Goal: Task Accomplishment & Management: Manage account settings

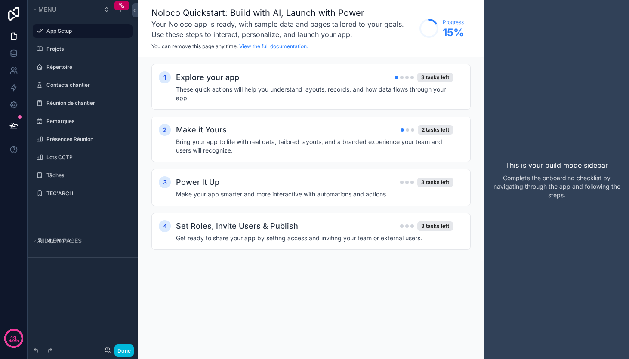
click at [173, 302] on div "Noloco Quickstart: Build with AI, Launch with Power Your Noloco app is ready, w…" at bounding box center [311, 179] width 347 height 359
click at [56, 192] on label "TEC'ARCHI" at bounding box center [86, 193] width 81 height 7
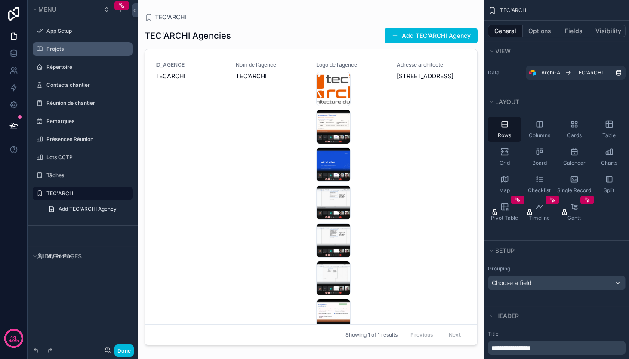
click at [53, 48] on label "Projets" at bounding box center [86, 49] width 81 height 7
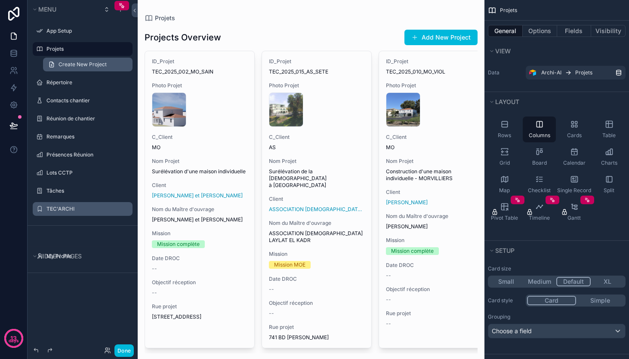
click at [68, 64] on span "Create New Project" at bounding box center [83, 64] width 48 height 7
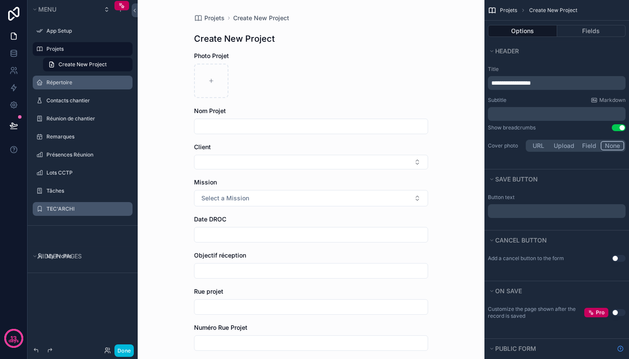
click at [56, 80] on label "Répertoire" at bounding box center [86, 82] width 81 height 7
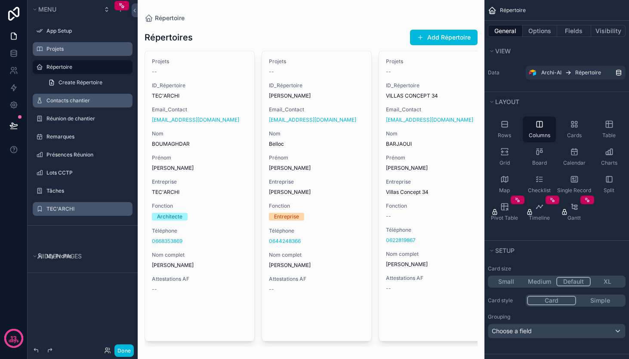
click at [59, 102] on label "Contacts chantier" at bounding box center [86, 100] width 81 height 7
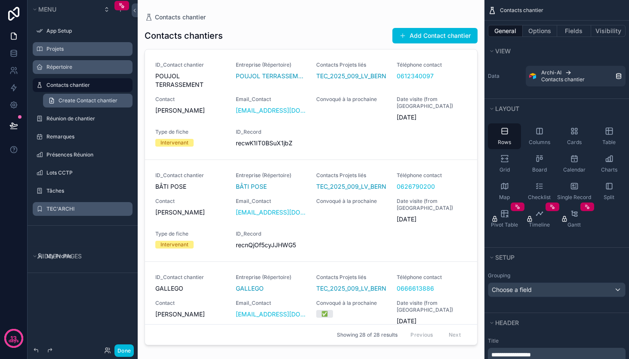
click at [77, 102] on span "Create Contact chantier" at bounding box center [88, 100] width 59 height 7
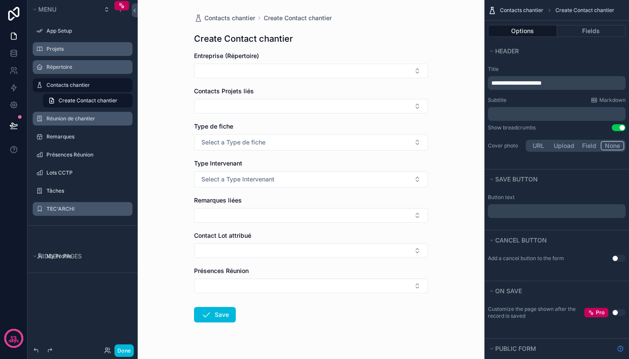
click at [68, 117] on label "Réunion de chantier" at bounding box center [86, 118] width 81 height 7
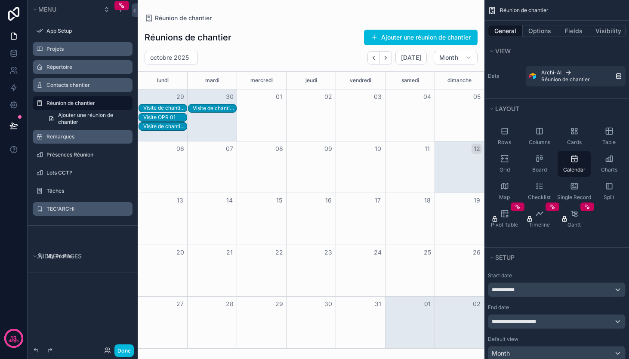
click at [55, 136] on label "Remarques" at bounding box center [86, 136] width 81 height 7
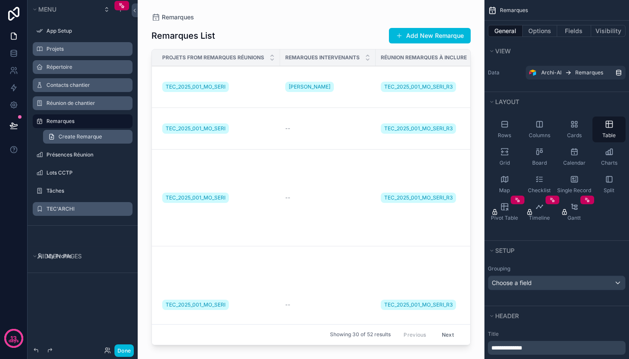
click at [71, 137] on span "Create Remarque" at bounding box center [80, 136] width 43 height 7
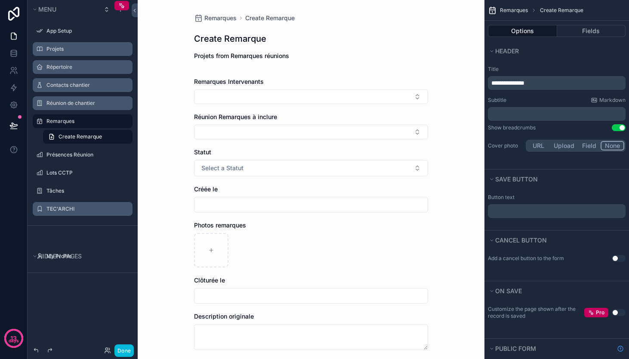
click at [58, 122] on label "Remarques" at bounding box center [86, 121] width 81 height 7
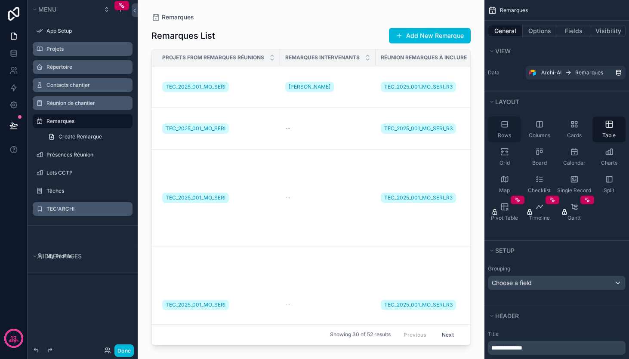
click at [506, 124] on icon "scrollable content" at bounding box center [505, 124] width 9 height 9
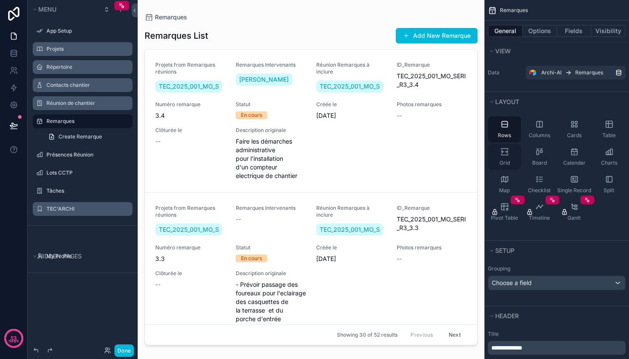
click at [506, 151] on icon "scrollable content" at bounding box center [505, 152] width 9 height 9
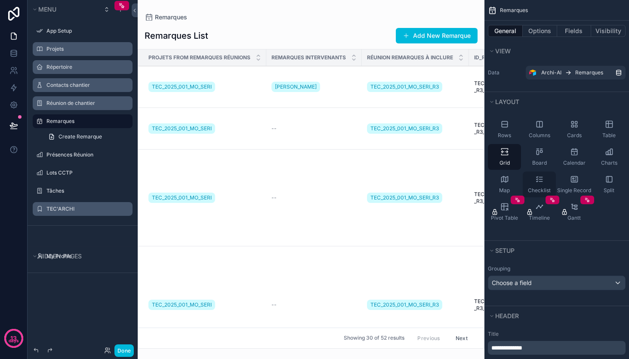
click at [539, 176] on icon "scrollable content" at bounding box center [539, 179] width 9 height 9
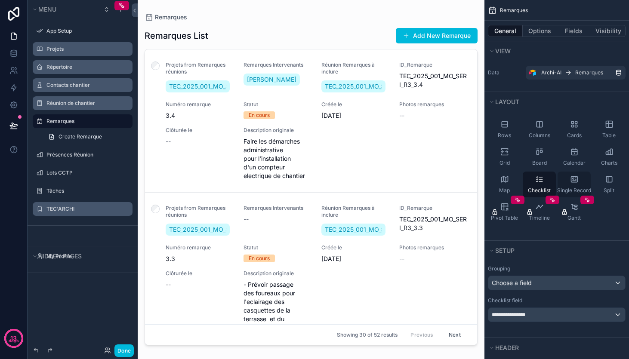
click at [574, 179] on icon "scrollable content" at bounding box center [574, 179] width 9 height 9
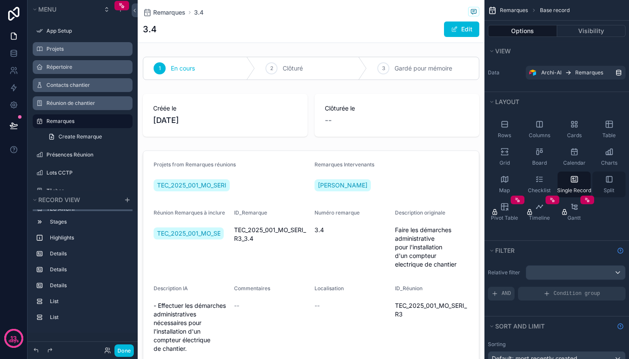
click at [609, 180] on icon "scrollable content" at bounding box center [609, 179] width 9 height 9
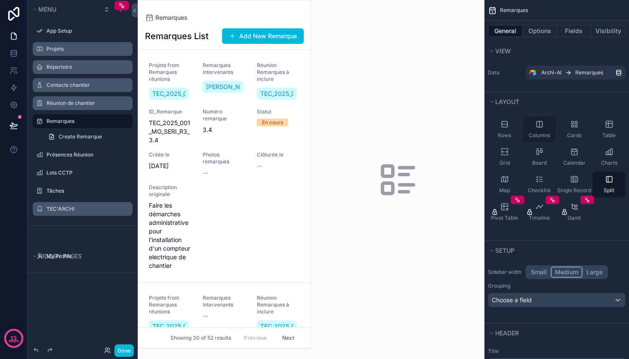
click at [541, 127] on icon "scrollable content" at bounding box center [540, 124] width 6 height 6
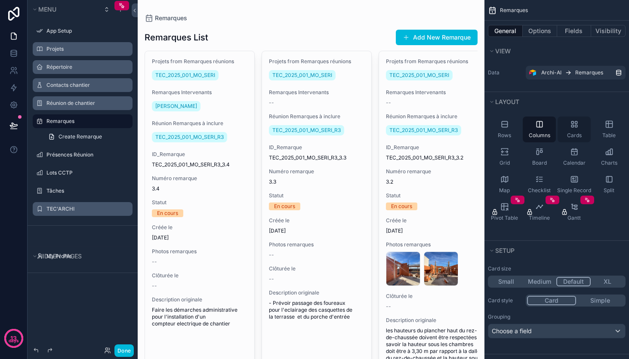
click at [573, 125] on icon "scrollable content" at bounding box center [573, 126] width 2 height 2
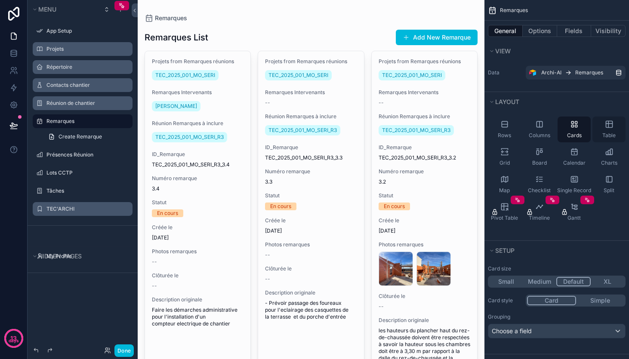
click at [611, 125] on icon "scrollable content" at bounding box center [609, 124] width 9 height 9
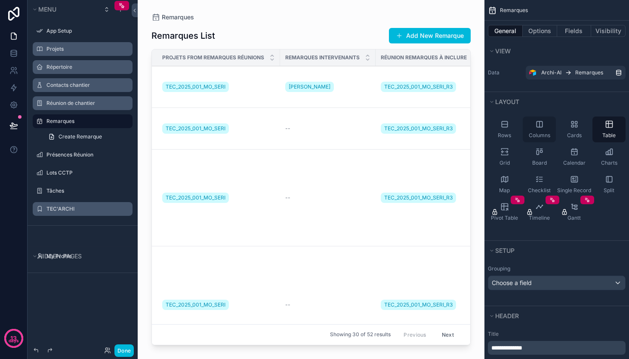
click at [535, 125] on icon "scrollable content" at bounding box center [539, 124] width 9 height 9
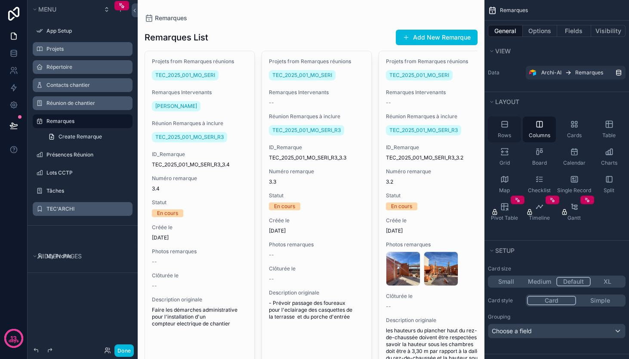
click at [504, 126] on icon "scrollable content" at bounding box center [505, 124] width 9 height 9
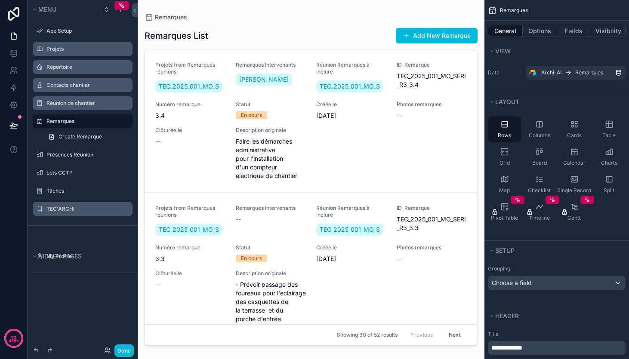
click at [337, 161] on div "scrollable content" at bounding box center [311, 174] width 347 height 349
click at [318, 156] on div "Projets from Remarques réunions TEC_2025_001_MO_SERI Remarques Intervenants Che…" at bounding box center [311, 121] width 312 height 119
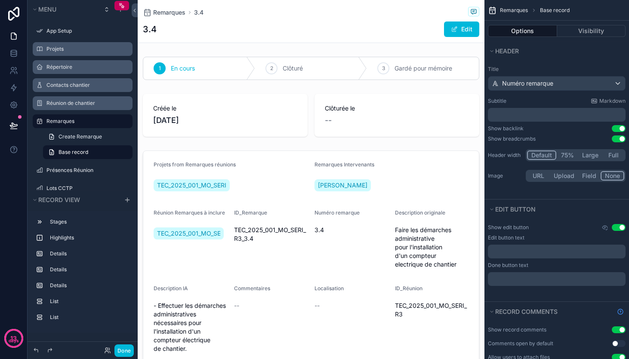
click at [566, 151] on button "75%" at bounding box center [567, 155] width 22 height 9
click at [342, 70] on div "scrollable content" at bounding box center [311, 68] width 347 height 30
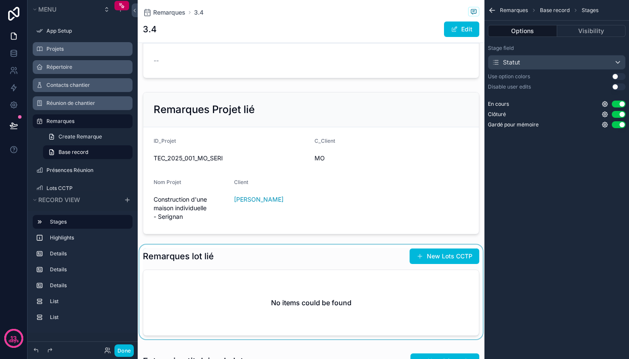
scroll to position [371, 0]
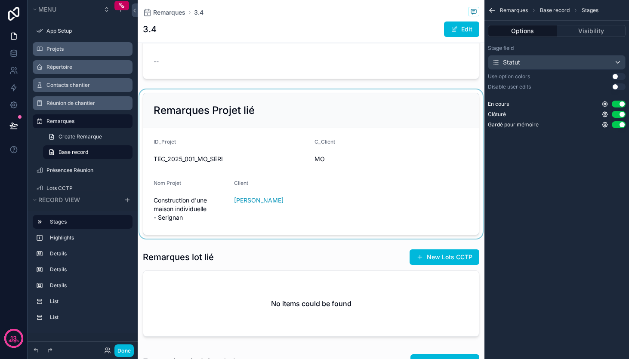
click at [388, 166] on div "scrollable content" at bounding box center [311, 164] width 347 height 149
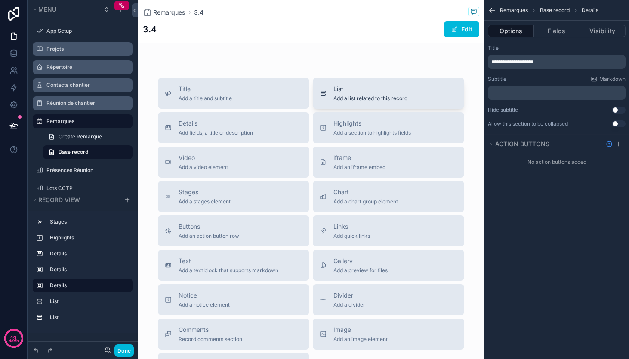
scroll to position [752, 0]
click at [165, 200] on icon "scrollable content" at bounding box center [168, 196] width 7 height 7
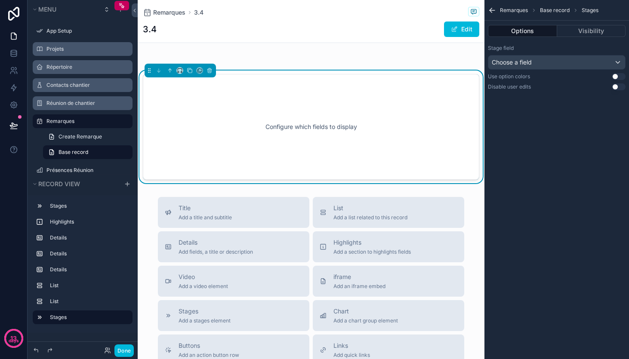
scroll to position [708, 0]
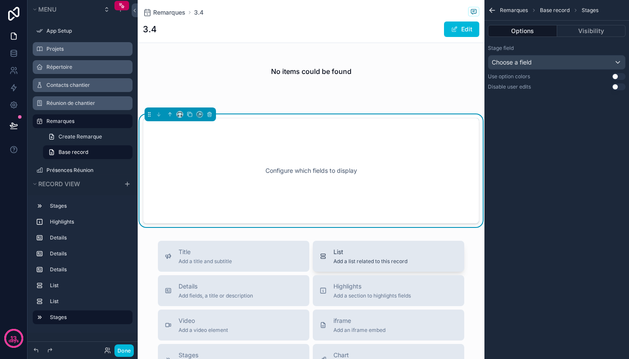
click at [335, 265] on div "List Add a list related to this record" at bounding box center [371, 256] width 74 height 17
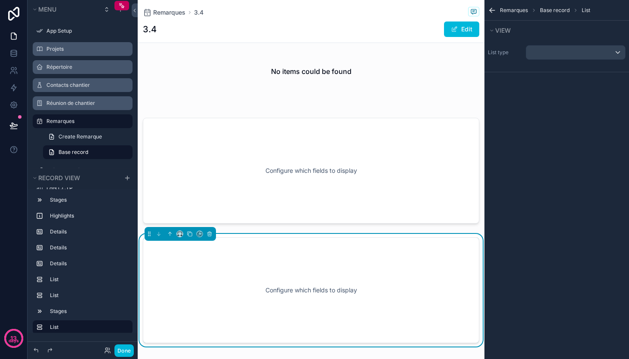
scroll to position [828, 0]
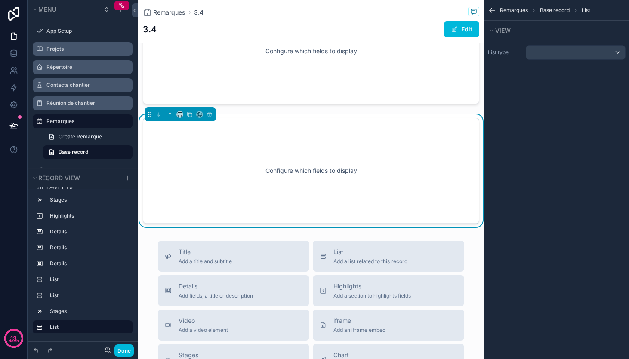
click at [236, 179] on div "Configure which fields to display" at bounding box center [311, 170] width 308 height 77
click at [598, 57] on div "scrollable content" at bounding box center [575, 53] width 99 height 14
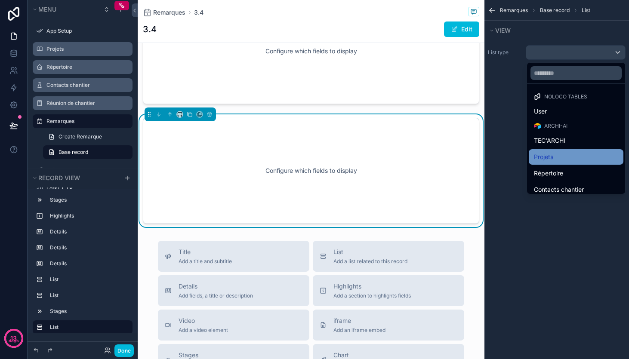
click at [534, 153] on span "Projets" at bounding box center [543, 157] width 19 height 10
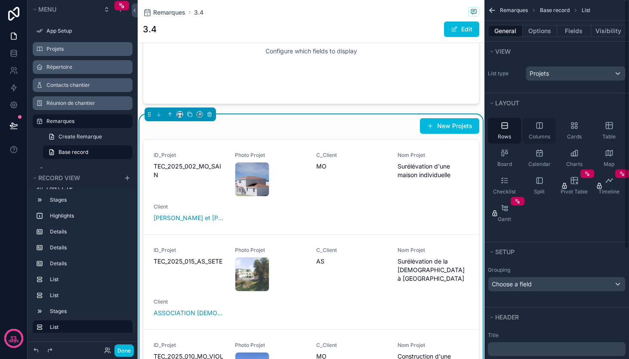
click at [540, 127] on icon "scrollable content" at bounding box center [540, 126] width 0 height 6
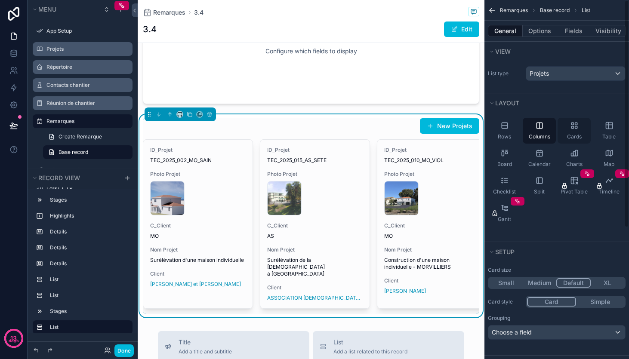
click at [574, 124] on icon "scrollable content" at bounding box center [573, 124] width 2 height 2
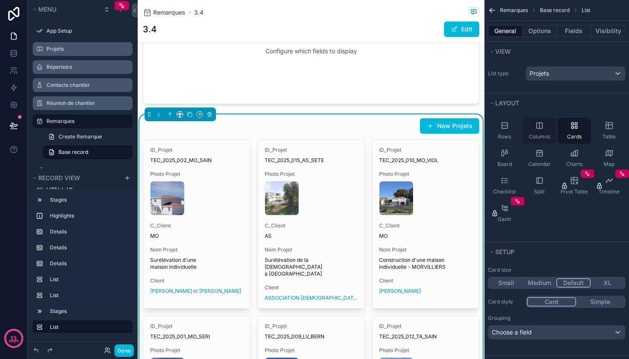
click at [538, 127] on icon "scrollable content" at bounding box center [539, 125] width 9 height 9
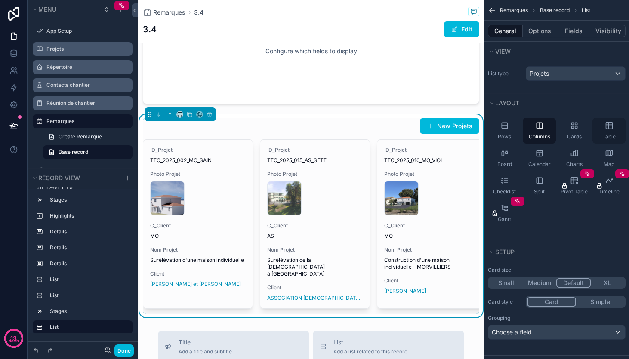
click at [609, 126] on icon "scrollable content" at bounding box center [609, 125] width 9 height 9
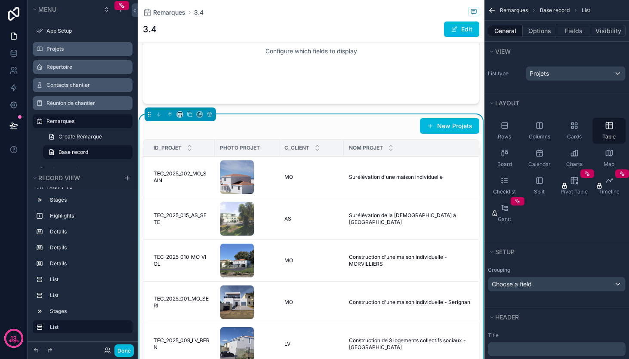
click at [204, 155] on div "ID_Projet" at bounding box center [178, 148] width 71 height 16
click at [202, 156] on div "ID_Projet" at bounding box center [178, 148] width 71 height 16
click at [333, 156] on div "C_Client" at bounding box center [311, 148] width 65 height 16
click at [334, 155] on div "C_Client" at bounding box center [311, 148] width 65 height 16
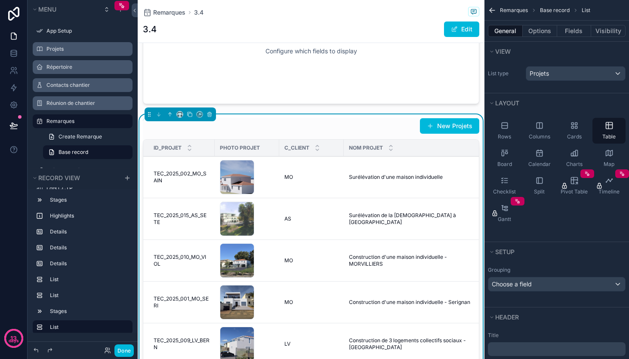
click at [334, 155] on div "C_Client" at bounding box center [311, 148] width 65 height 16
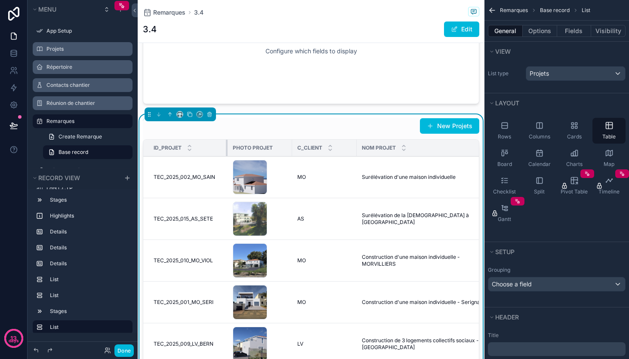
drag, startPoint x: 213, startPoint y: 156, endPoint x: 233, endPoint y: 155, distance: 19.8
click at [233, 155] on tr "ID_Projet Photo Projet C_Client Nom Projet Client" at bounding box center [354, 148] width 423 height 17
click at [189, 153] on div "scrollable content" at bounding box center [190, 147] width 6 height 9
click at [163, 156] on div "ID_Projet" at bounding box center [185, 148] width 84 height 16
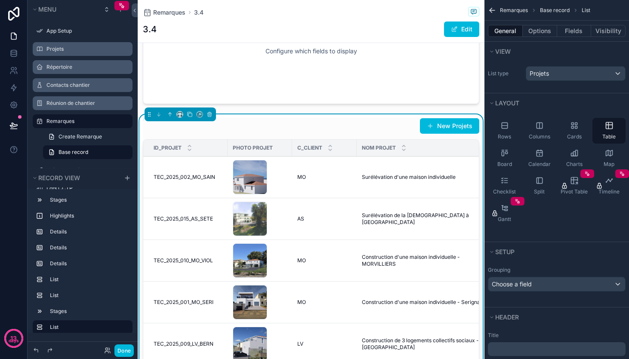
click at [172, 151] on span "ID_Projet" at bounding box center [168, 148] width 28 height 7
click at [193, 156] on div "ID_Projet" at bounding box center [185, 148] width 84 height 16
click at [190, 153] on div "scrollable content" at bounding box center [190, 147] width 6 height 9
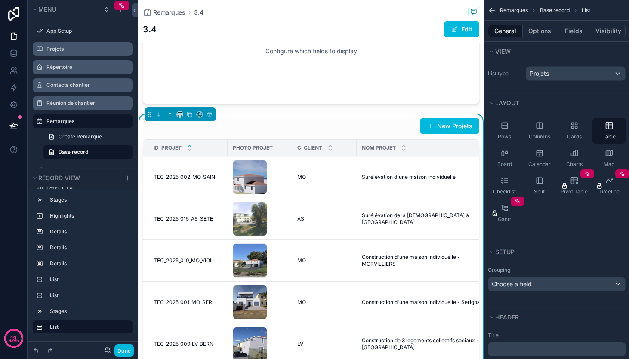
click at [190, 153] on div "scrollable content" at bounding box center [190, 147] width 6 height 9
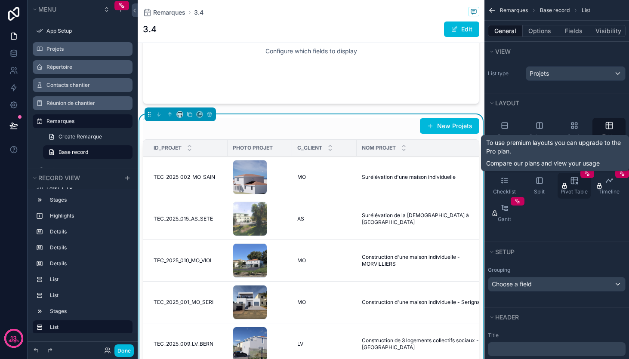
click at [576, 180] on icon "scrollable content" at bounding box center [574, 180] width 6 height 0
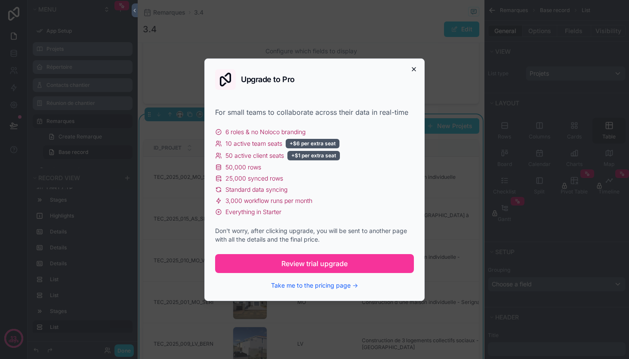
click at [414, 69] on icon "button" at bounding box center [413, 69] width 3 height 3
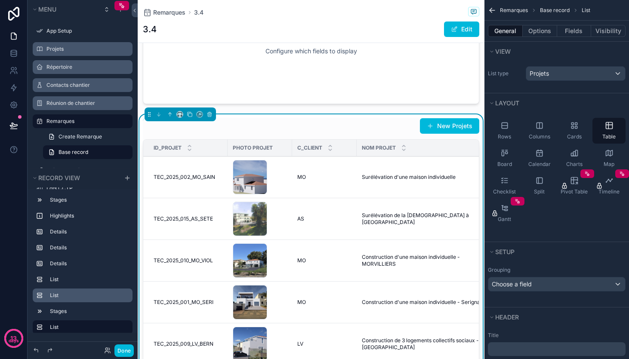
click at [53, 294] on label "List" at bounding box center [88, 295] width 76 height 7
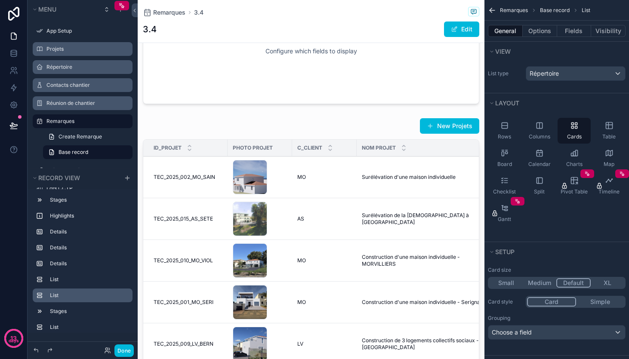
click at [53, 294] on label "List" at bounding box center [88, 295] width 76 height 7
click at [53, 278] on label "List" at bounding box center [88, 279] width 76 height 7
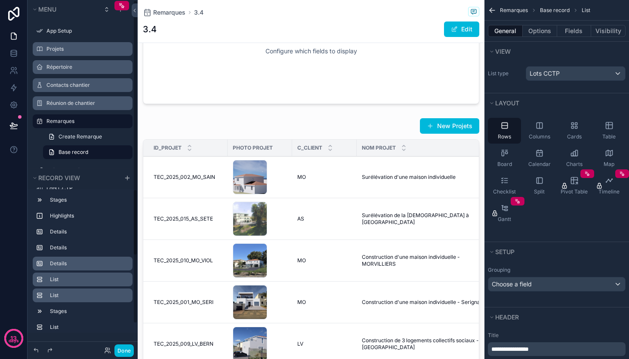
click at [57, 263] on label "Details" at bounding box center [88, 263] width 76 height 7
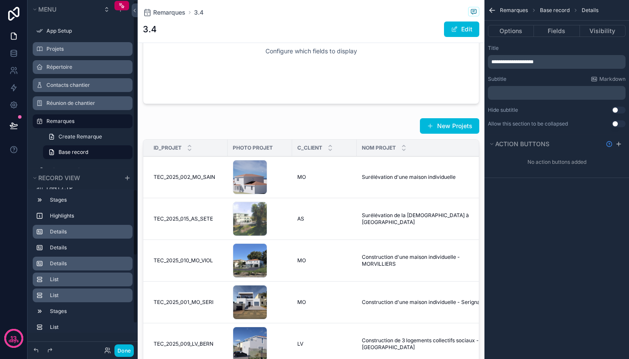
click at [61, 233] on label "Details" at bounding box center [88, 232] width 76 height 7
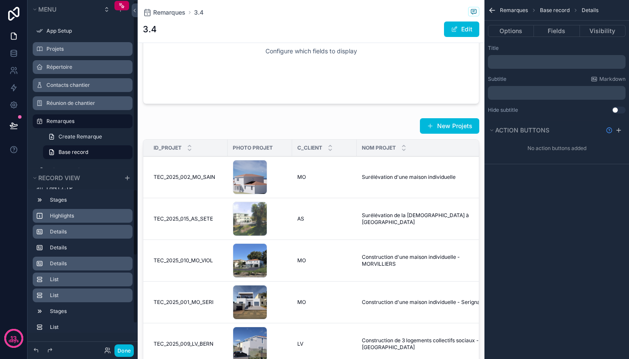
click at [60, 216] on label "Highlights" at bounding box center [88, 216] width 76 height 7
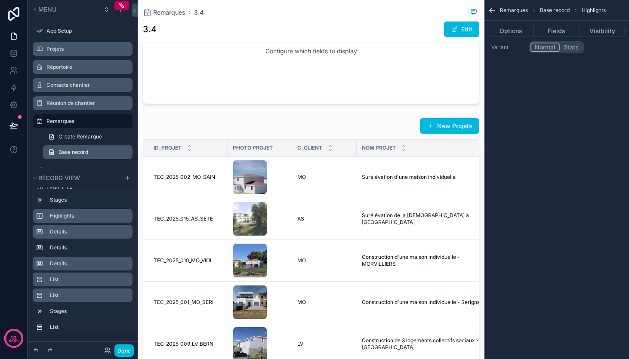
click at [71, 152] on span "Base record" at bounding box center [74, 152] width 30 height 7
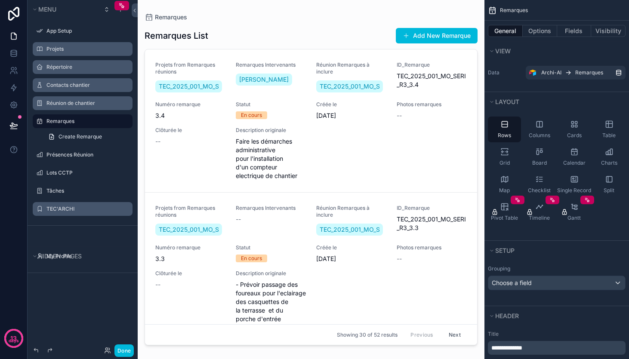
click at [368, 172] on div "Projets from Remarques réunions TEC_2025_001_MO_SERI Remarques Intervenants Che…" at bounding box center [311, 121] width 312 height 119
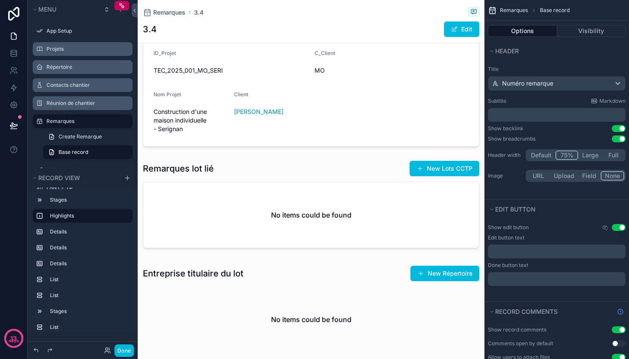
scroll to position [459, 0]
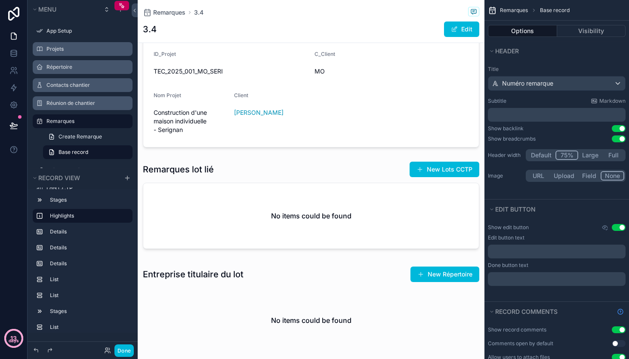
click at [12, 340] on p "days" at bounding box center [14, 341] width 10 height 7
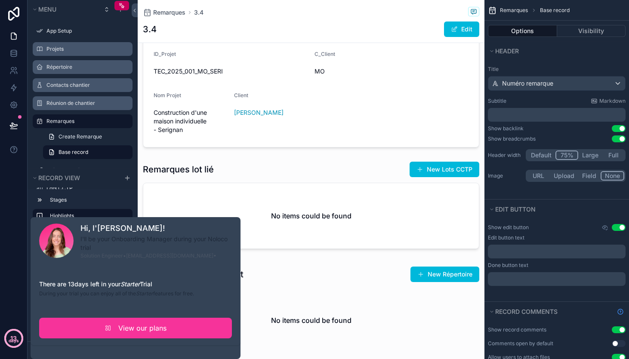
click at [12, 340] on p "days" at bounding box center [14, 341] width 10 height 7
click at [17, 294] on div "13 days" at bounding box center [14, 179] width 28 height 359
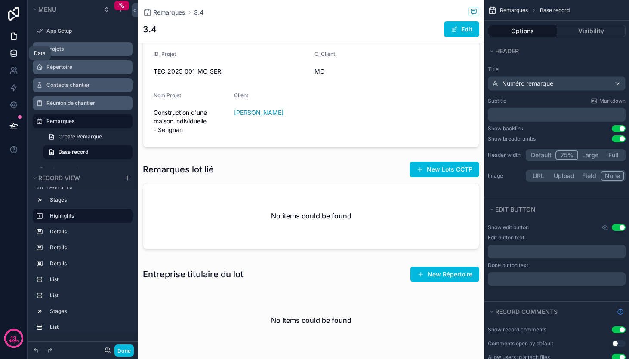
click at [12, 52] on icon at bounding box center [14, 51] width 6 height 2
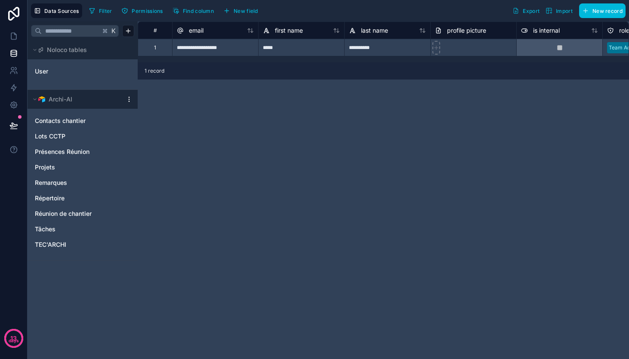
click at [50, 83] on div "User" at bounding box center [83, 74] width 110 height 30
click at [51, 73] on link "User" at bounding box center [70, 71] width 70 height 9
click at [221, 233] on div "**********" at bounding box center [383, 191] width 491 height 338
click at [45, 242] on span "TEC'ARCHI" at bounding box center [50, 245] width 31 height 9
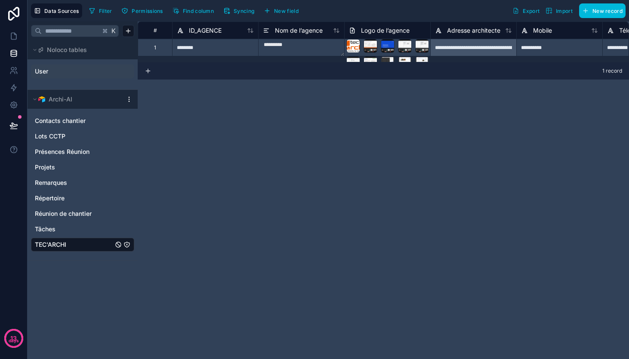
click at [368, 28] on span "Logo de l’agence" at bounding box center [385, 30] width 49 height 9
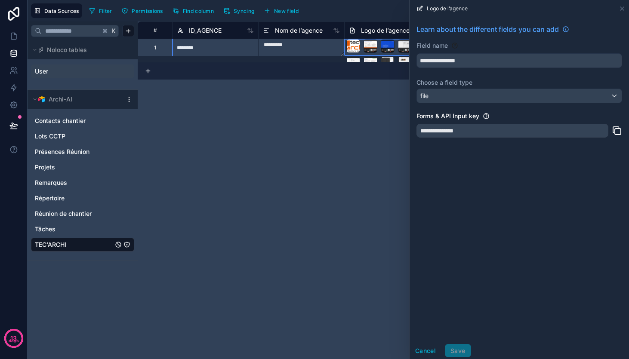
click at [366, 130] on div "**********" at bounding box center [383, 191] width 491 height 338
click at [375, 50] on div at bounding box center [371, 46] width 14 height 14
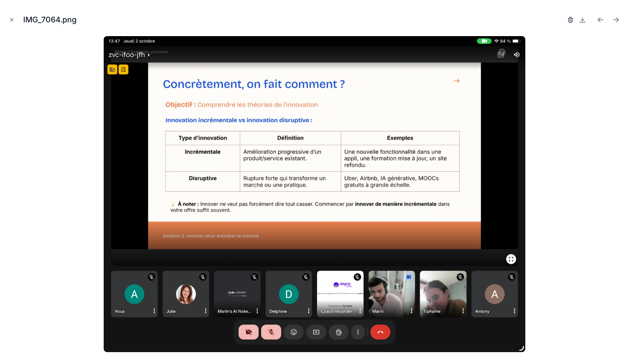
click at [571, 20] on icon "button" at bounding box center [571, 20] width 0 height 2
click at [561, 19] on icon "button" at bounding box center [562, 19] width 7 height 7
click at [375, 126] on img at bounding box center [315, 194] width 422 height 316
click at [569, 20] on icon "button" at bounding box center [570, 19] width 7 height 7
click at [563, 18] on icon "button" at bounding box center [562, 17] width 2 height 1
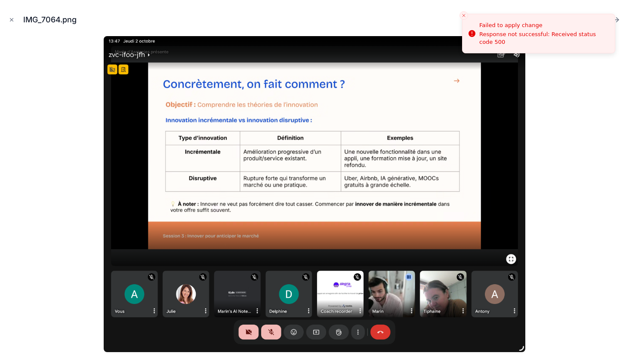
click at [551, 157] on div at bounding box center [314, 194] width 615 height 316
click at [12, 18] on icon "Close modal" at bounding box center [12, 20] width 6 height 6
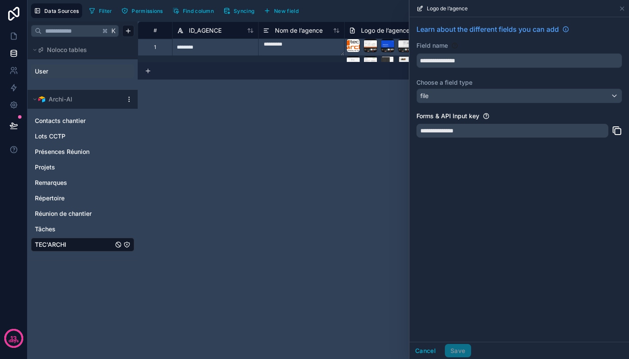
click at [263, 231] on div "**********" at bounding box center [383, 191] width 491 height 338
click at [315, 185] on div "**********" at bounding box center [383, 191] width 491 height 338
click at [624, 9] on icon at bounding box center [622, 8] width 7 height 7
